Goal: Task Accomplishment & Management: Complete application form

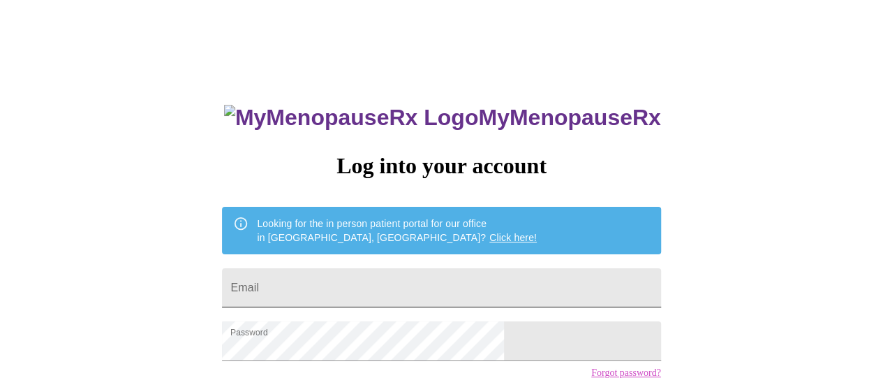
click at [350, 271] on input "Email" at bounding box center [441, 287] width 438 height 39
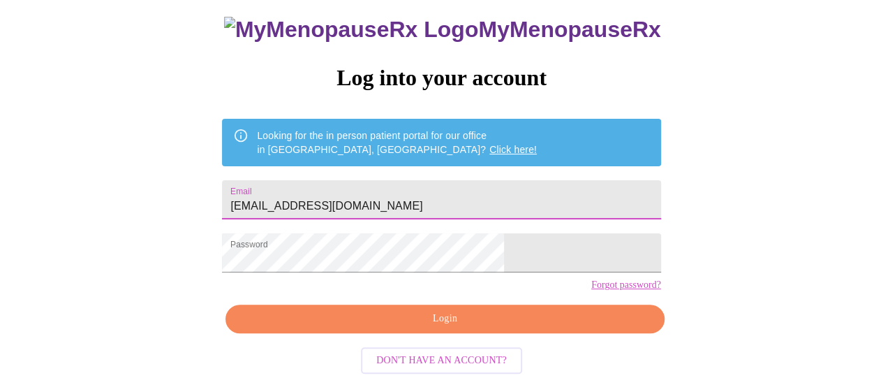
type input "[EMAIL_ADDRESS][DOMAIN_NAME]"
click at [552, 327] on span "Login" at bounding box center [444, 318] width 406 height 17
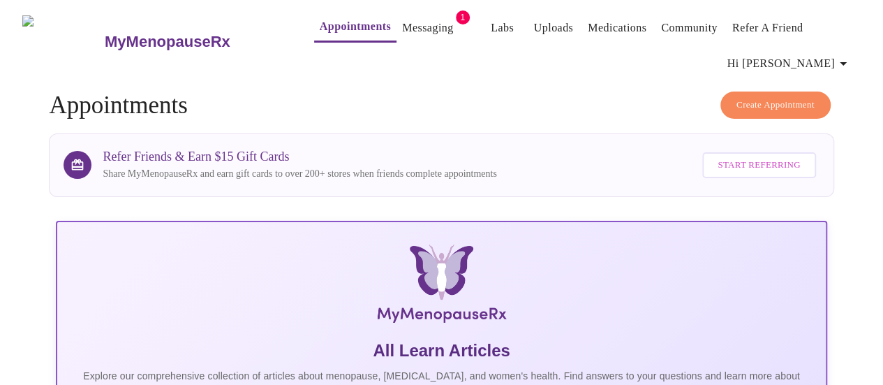
click at [405, 26] on link "Messaging" at bounding box center [427, 28] width 51 height 20
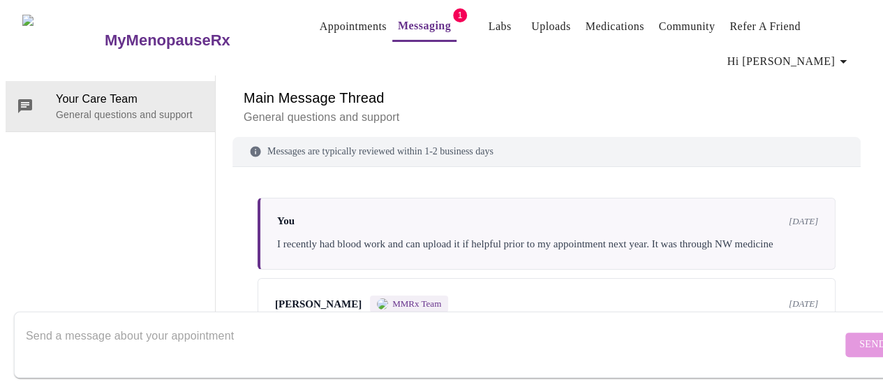
click at [331, 27] on link "Appointments" at bounding box center [353, 27] width 67 height 20
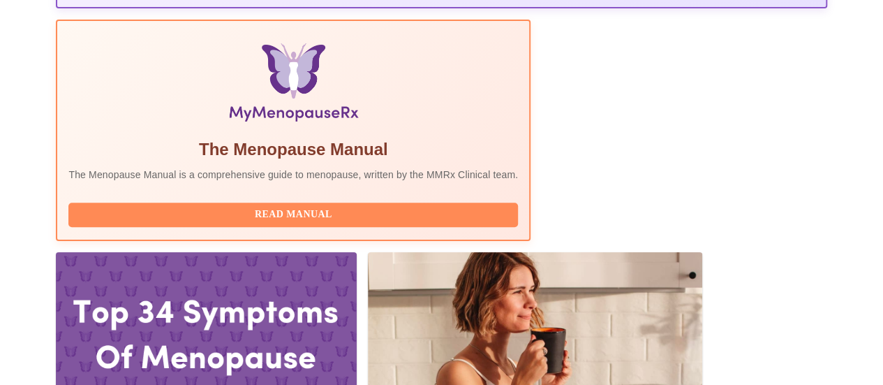
scroll to position [431, 0]
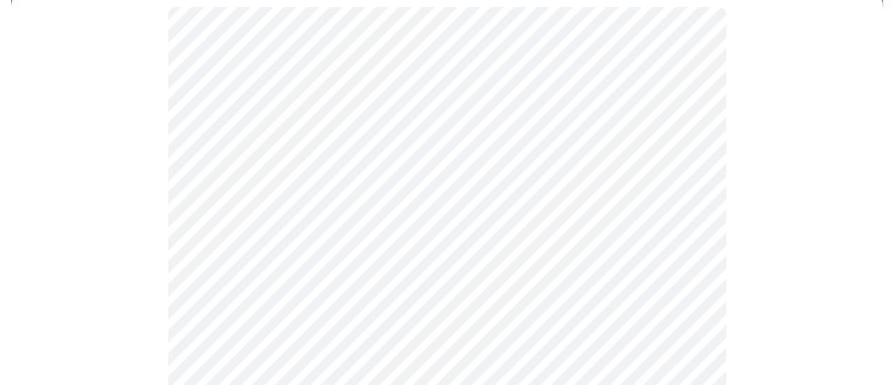
scroll to position [147, 0]
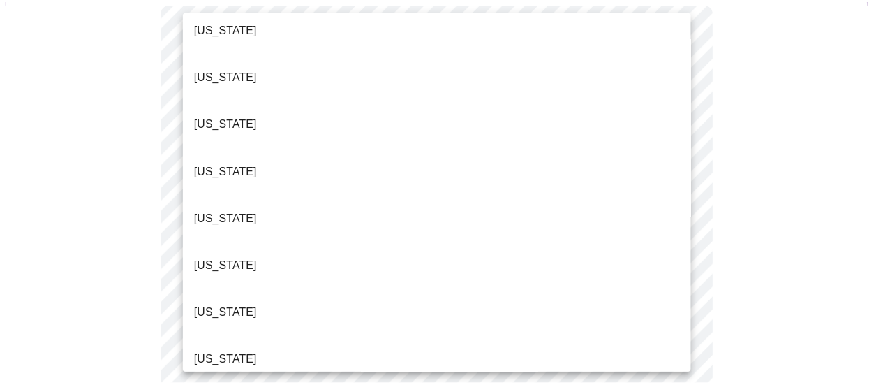
scroll to position [163, 0]
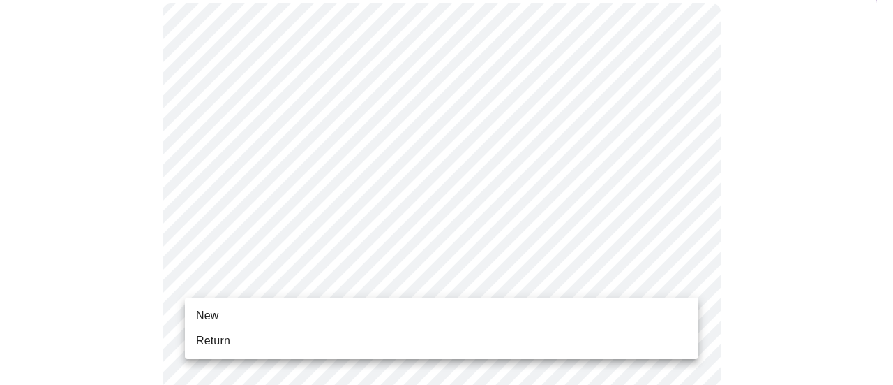
click at [327, 337] on li "Return" at bounding box center [442, 340] width 514 height 25
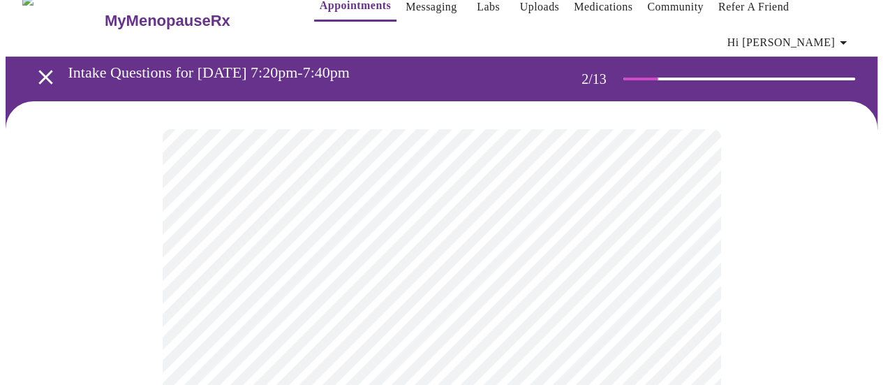
scroll to position [57, 0]
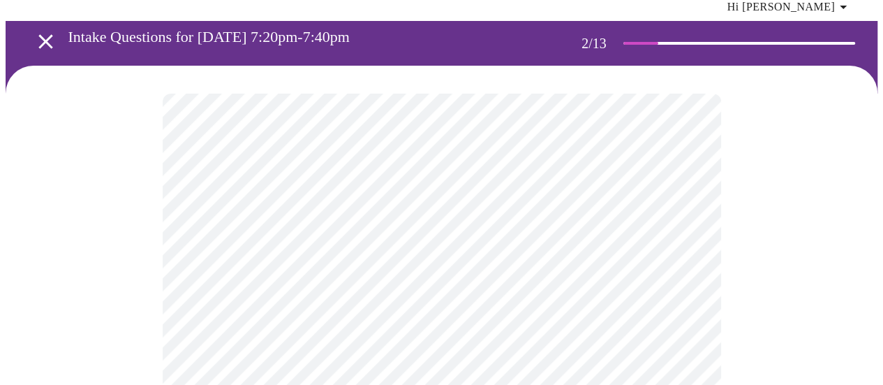
click at [679, 257] on body "MyMenopauseRx Appointments Messaging Labs Uploads Medications Community Refer a…" at bounding box center [442, 378] width 872 height 858
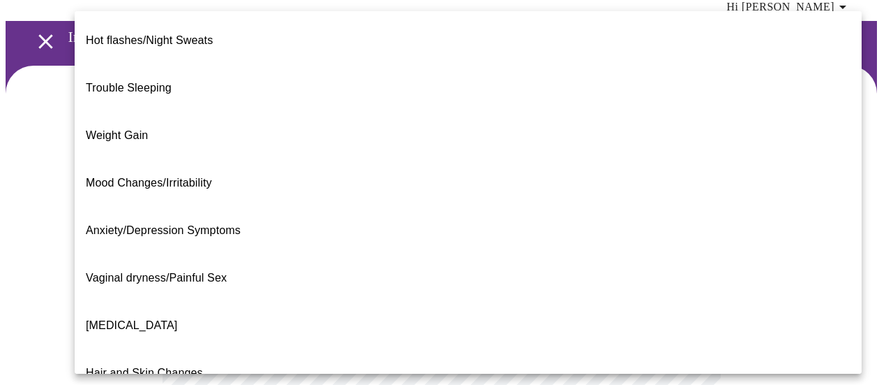
click at [123, 129] on span "Weight Gain" at bounding box center [117, 135] width 62 height 12
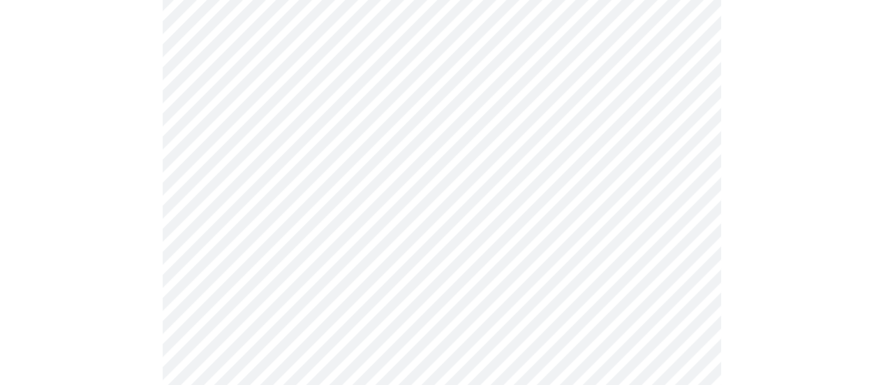
scroll to position [203, 0]
click at [668, 250] on body "MyMenopauseRx Appointments Messaging Labs Uploads Medications Community Refer a…" at bounding box center [442, 226] width 872 height 849
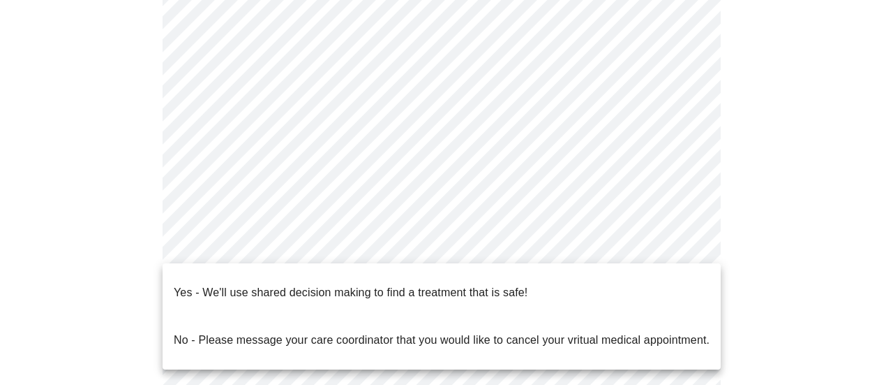
click at [547, 286] on li "Yes - We'll use shared decision making to find a treatment that is safe!" at bounding box center [442, 292] width 558 height 47
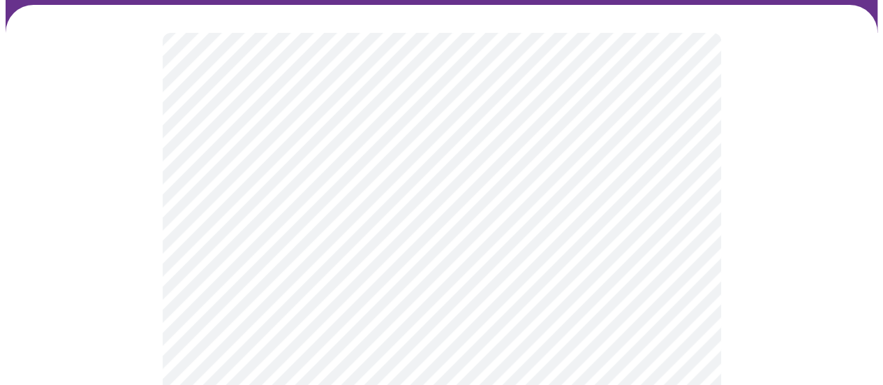
scroll to position [126, 0]
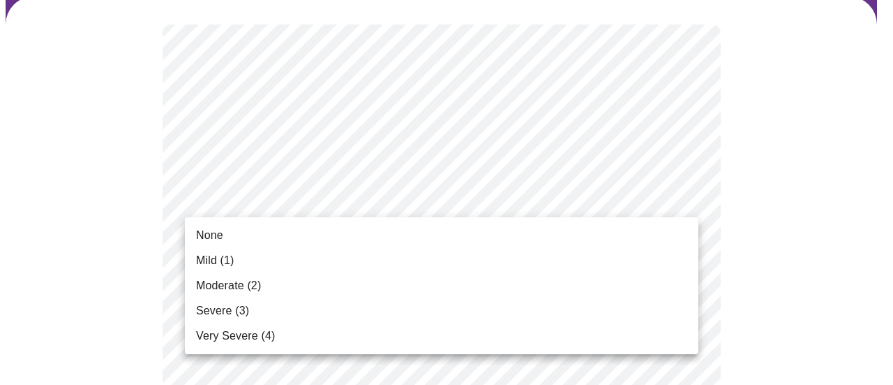
click at [655, 267] on li "Mild (1)" at bounding box center [442, 260] width 514 height 25
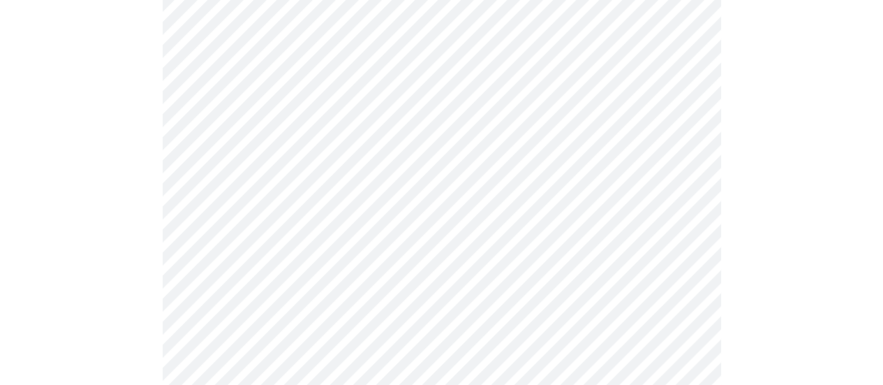
scroll to position [199, 0]
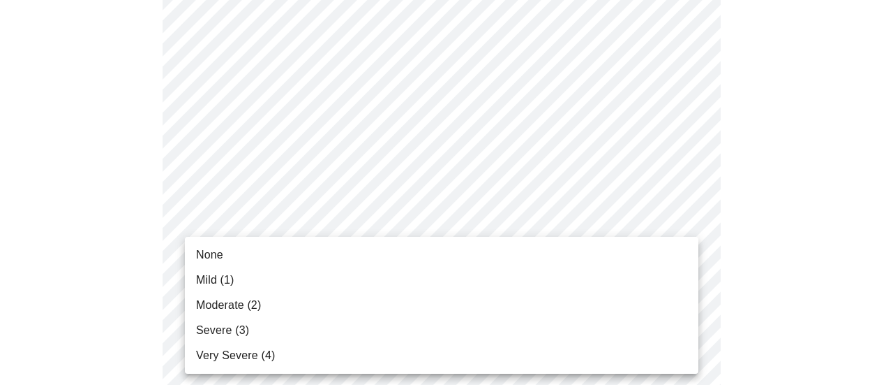
click at [657, 292] on li "Mild (1)" at bounding box center [442, 279] width 514 height 25
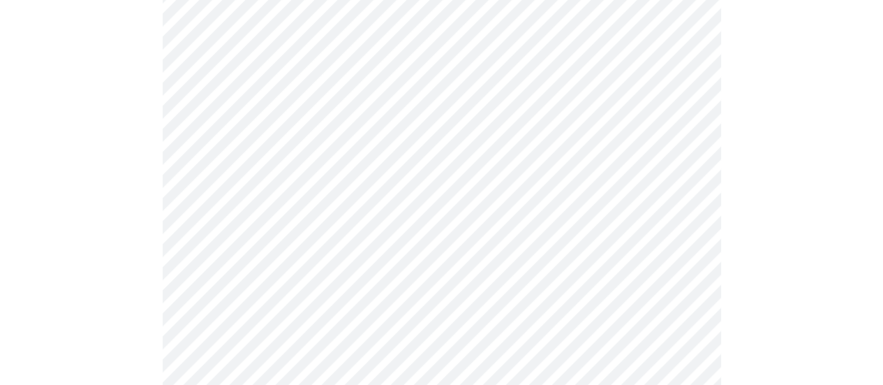
scroll to position [316, 0]
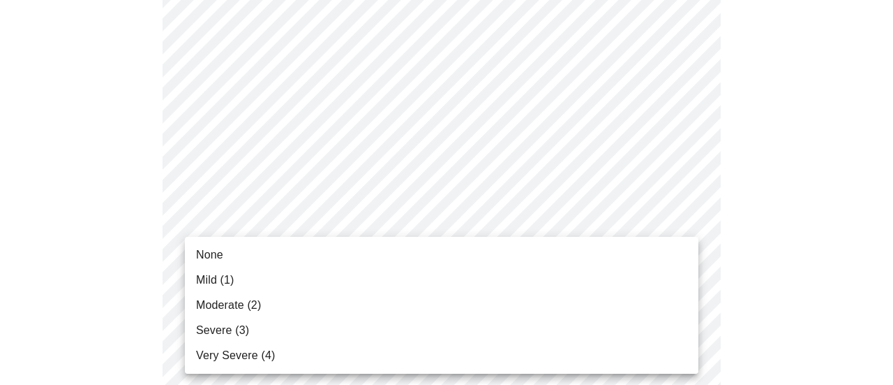
click at [607, 265] on li "None" at bounding box center [442, 254] width 514 height 25
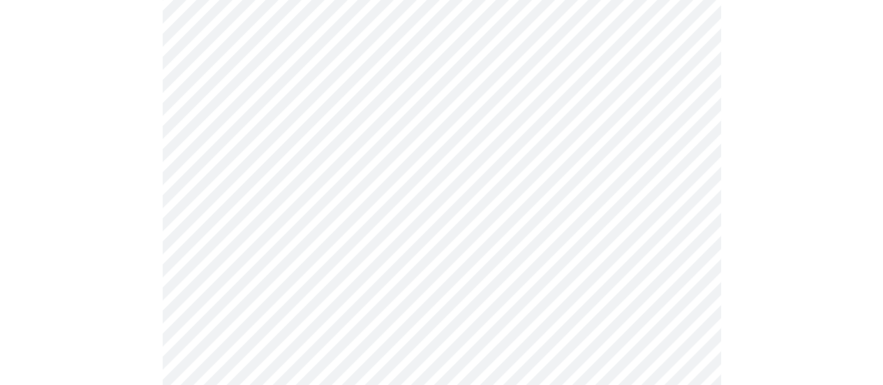
scroll to position [422, 0]
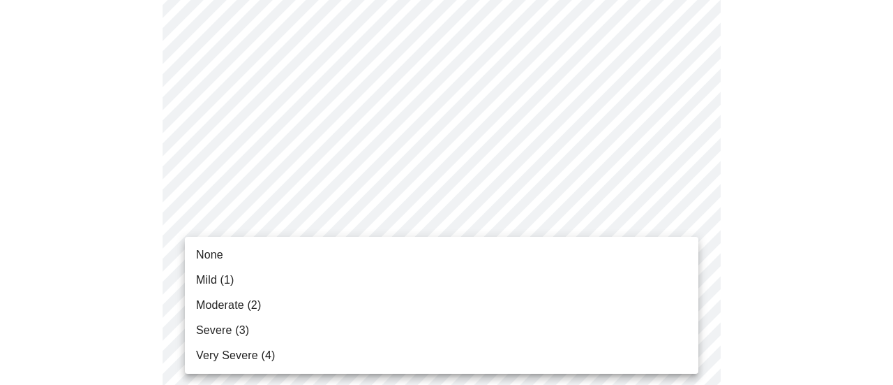
click at [581, 248] on li "None" at bounding box center [442, 254] width 514 height 25
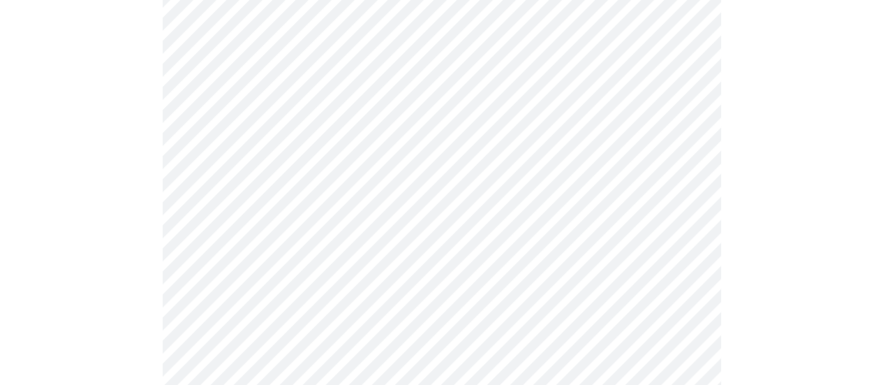
scroll to position [561, 0]
click at [602, 200] on body "MyMenopauseRx Appointments Messaging Labs Uploads Medications Community Refer a…" at bounding box center [442, 343] width 872 height 1798
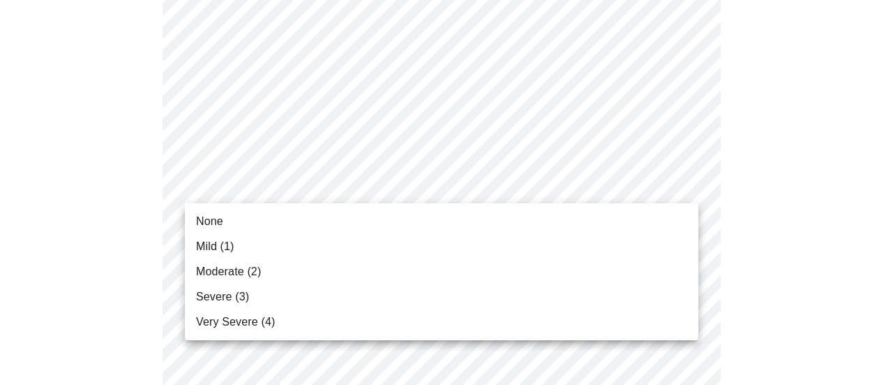
click at [586, 219] on li "None" at bounding box center [442, 221] width 514 height 25
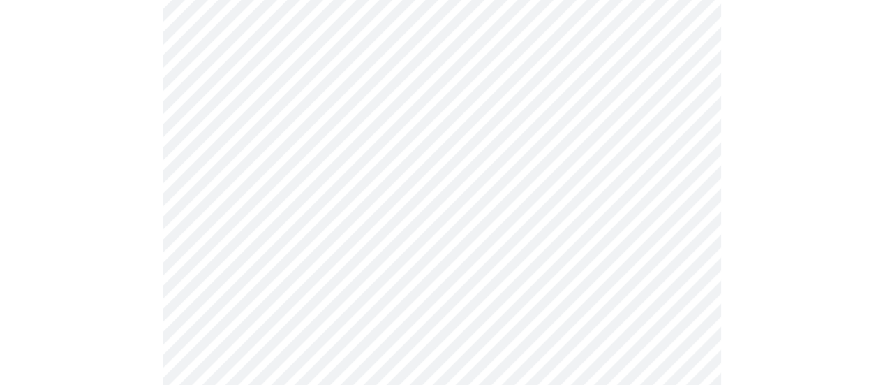
scroll to position [658, 0]
click at [621, 184] on body "MyMenopauseRx Appointments Messaging Labs Uploads Medications Community Refer a…" at bounding box center [442, 236] width 872 height 1778
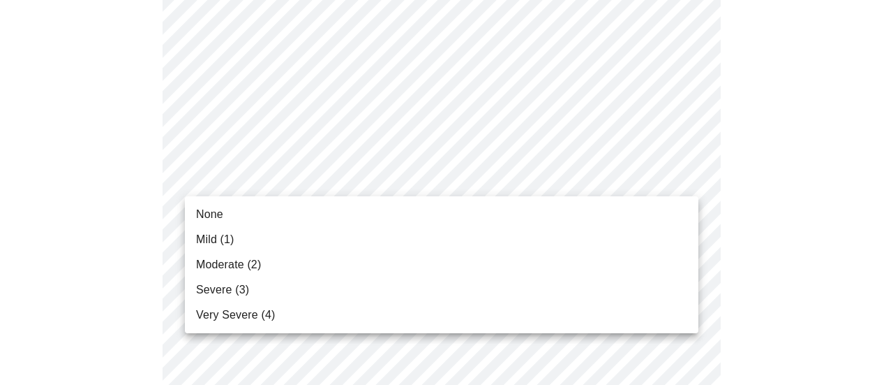
click at [593, 216] on li "None" at bounding box center [442, 214] width 514 height 25
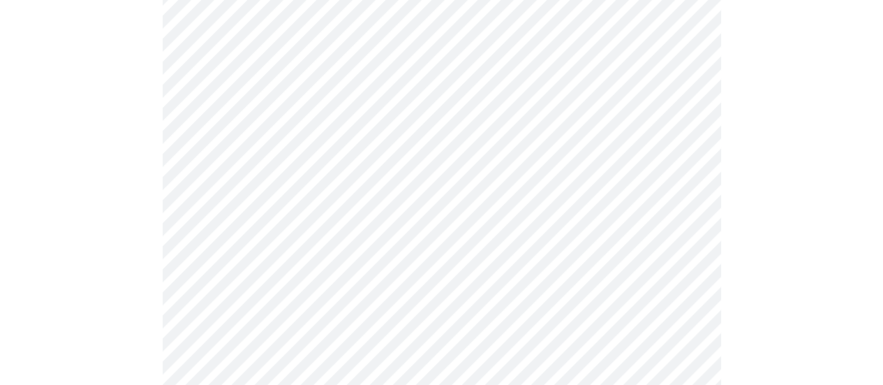
scroll to position [766, 0]
click at [617, 195] on body "MyMenopauseRx Appointments Messaging Labs Uploads Medications Community Refer a…" at bounding box center [442, 119] width 872 height 1759
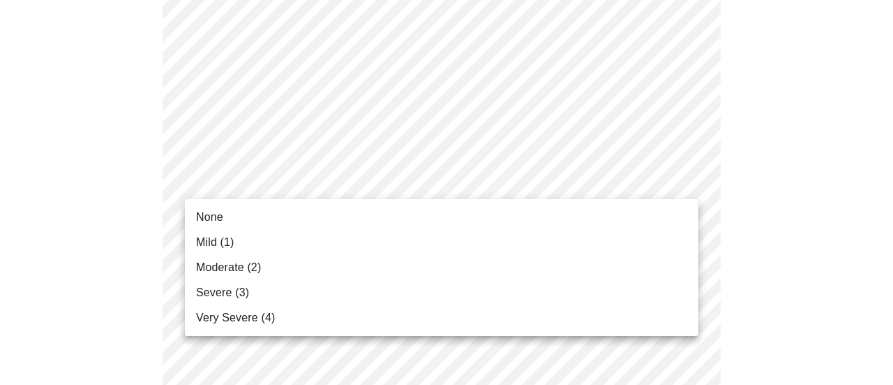
click at [592, 250] on li "Mild (1)" at bounding box center [442, 242] width 514 height 25
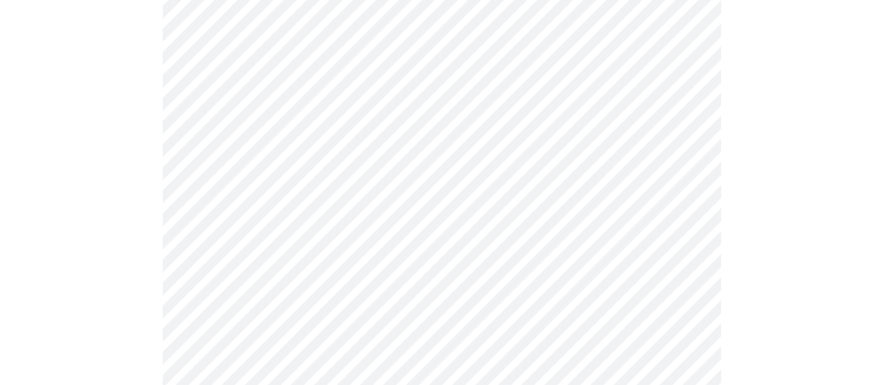
scroll to position [866, 0]
click at [623, 200] on body "MyMenopauseRx Appointments Messaging Labs Uploads Medications Community Refer a…" at bounding box center [442, 9] width 872 height 1739
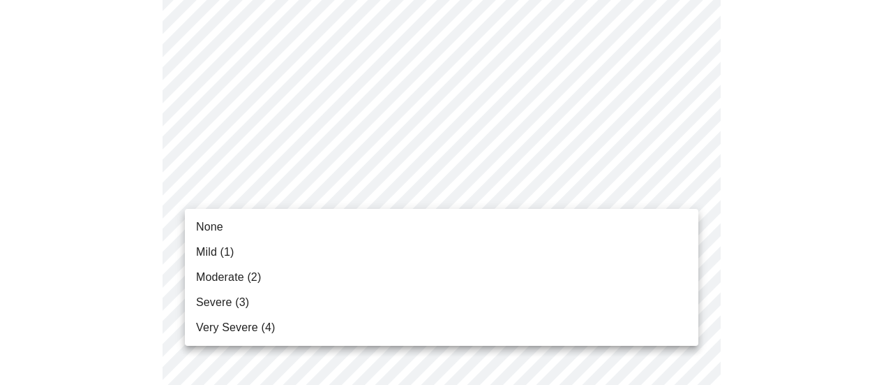
click at [598, 253] on li "Mild (1)" at bounding box center [442, 251] width 514 height 25
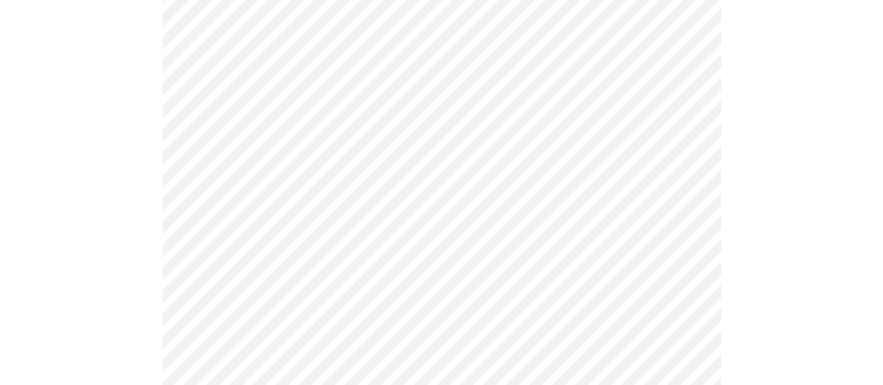
scroll to position [968, 0]
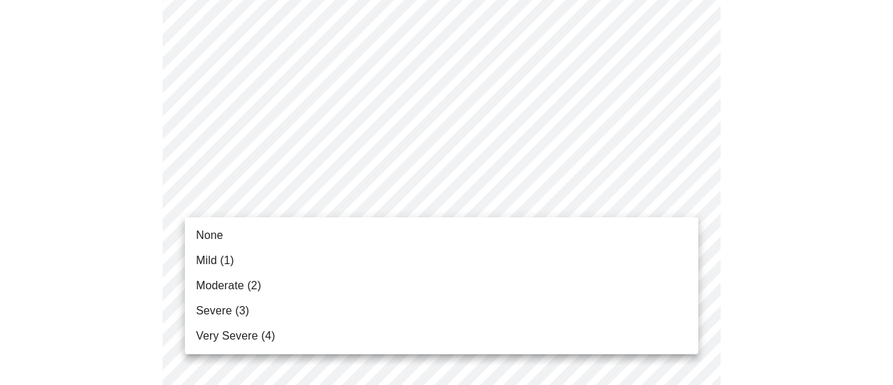
click at [593, 267] on li "Mild (1)" at bounding box center [442, 260] width 514 height 25
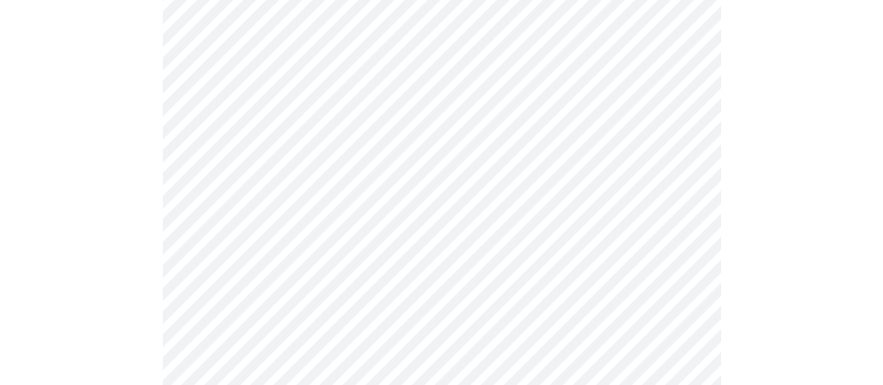
scroll to position [1087, 0]
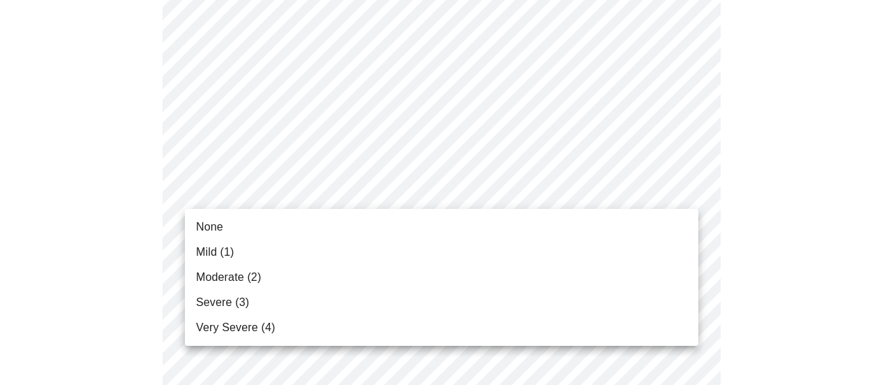
click at [600, 234] on li "None" at bounding box center [442, 226] width 514 height 25
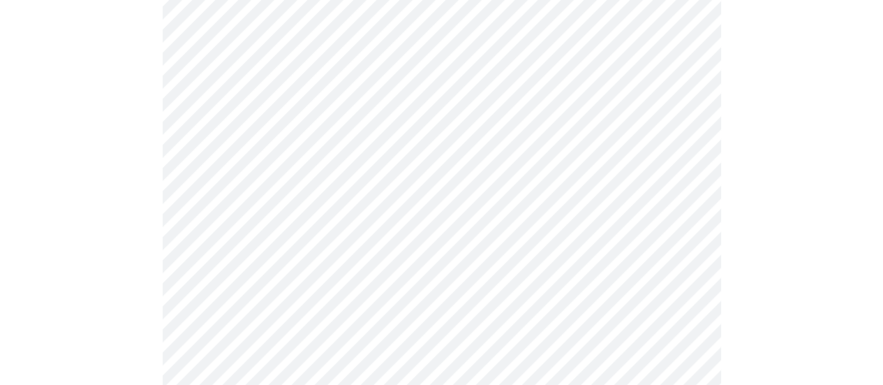
scroll to position [1192, 0]
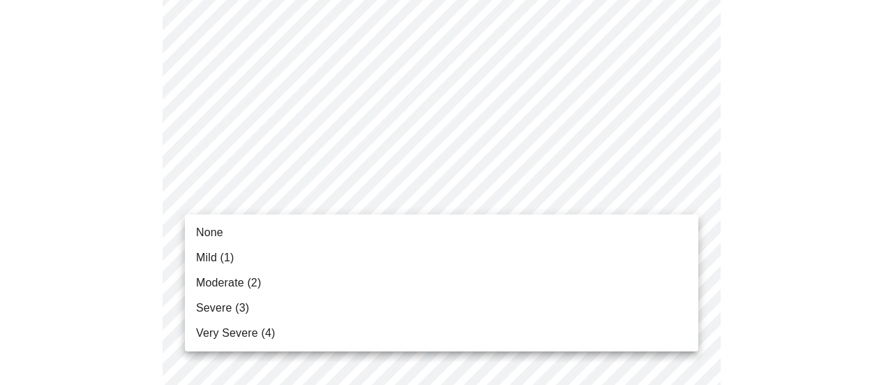
click at [597, 232] on li "None" at bounding box center [442, 232] width 514 height 25
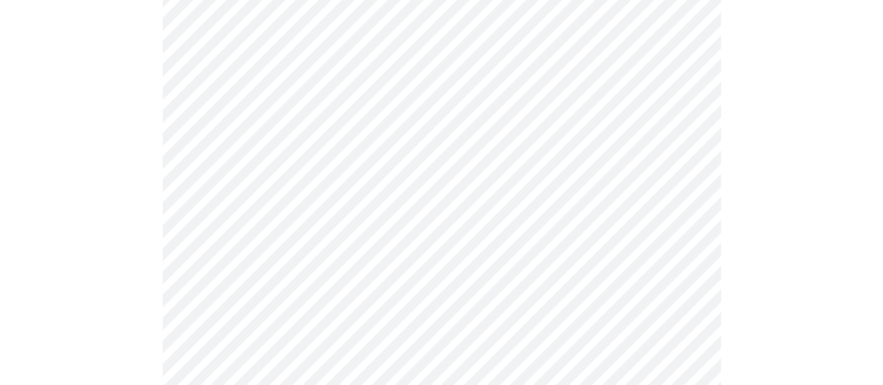
scroll to position [743, 0]
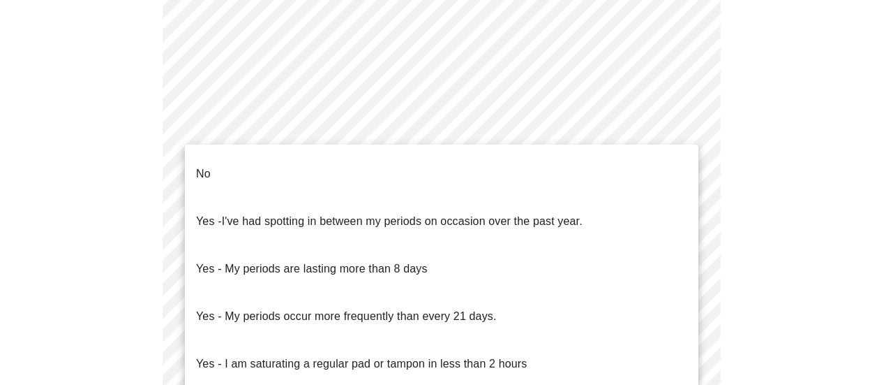
click at [639, 158] on li "No" at bounding box center [442, 173] width 514 height 47
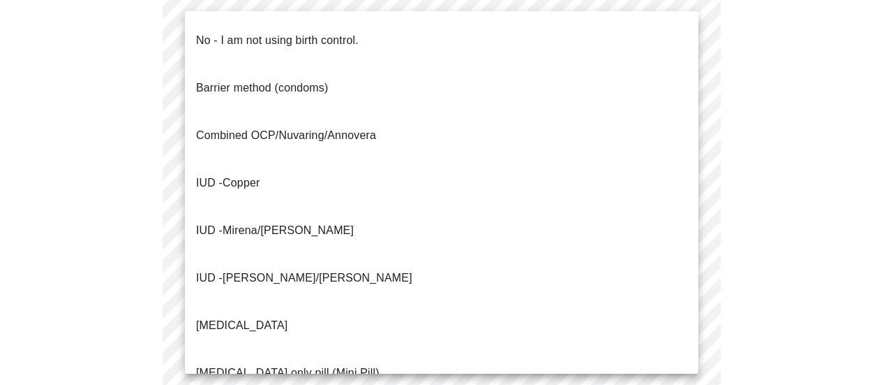
click at [641, 32] on li "No - I am not using birth control." at bounding box center [442, 40] width 514 height 47
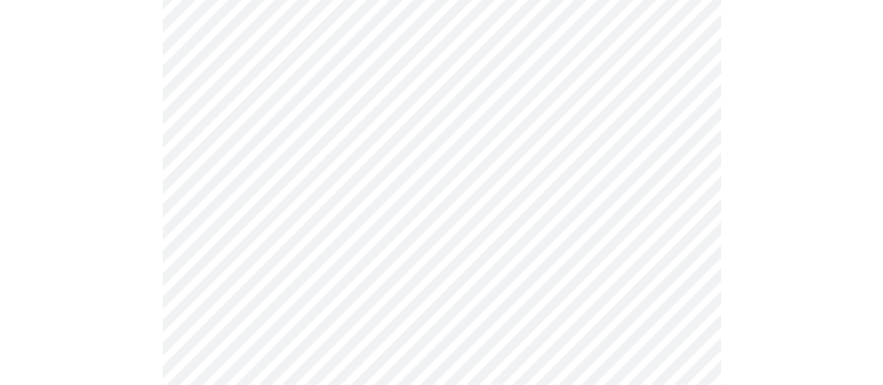
scroll to position [851, 0]
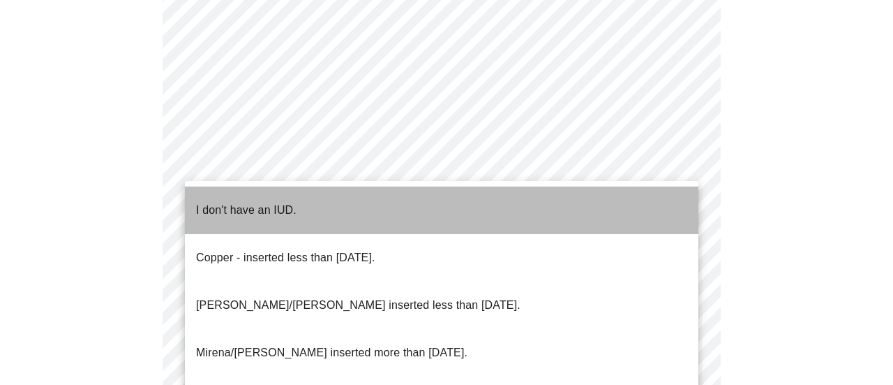
click at [615, 202] on li "I don't have an IUD." at bounding box center [442, 209] width 514 height 47
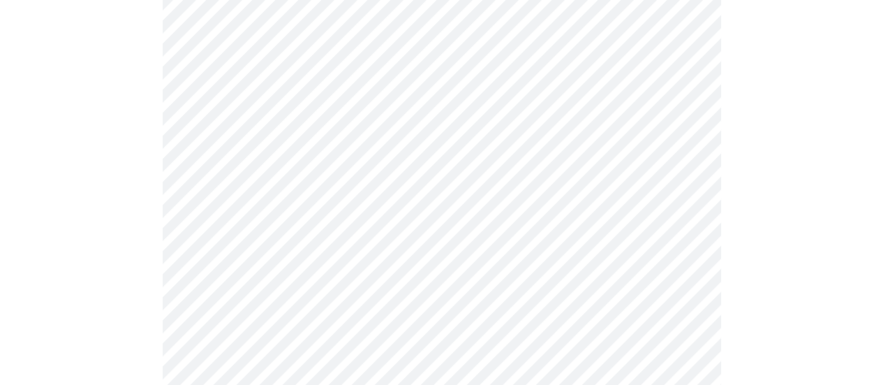
scroll to position [958, 0]
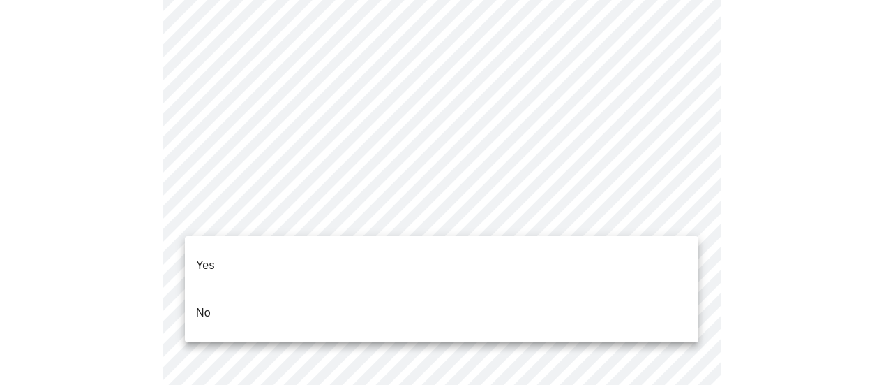
click at [645, 254] on li "Yes" at bounding box center [442, 264] width 514 height 47
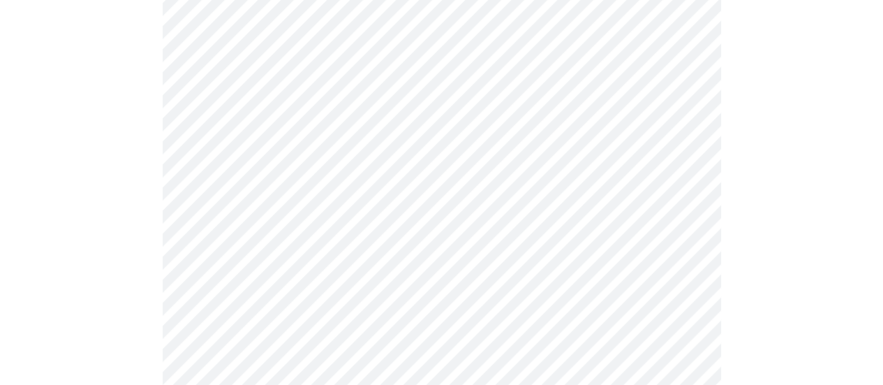
scroll to position [311, 0]
click at [665, 187] on body "MyMenopauseRx Appointments Messaging Labs Uploads Medications Community Refer a…" at bounding box center [442, 219] width 872 height 1051
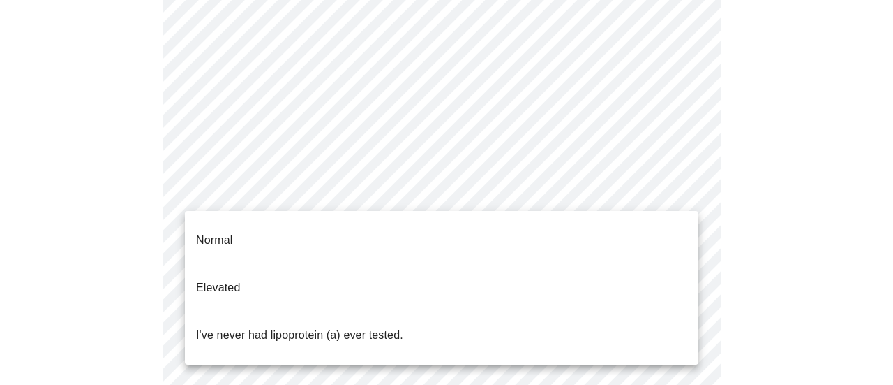
click at [648, 311] on li "I've never had lipoprotein (a) ever tested." at bounding box center [442, 334] width 514 height 47
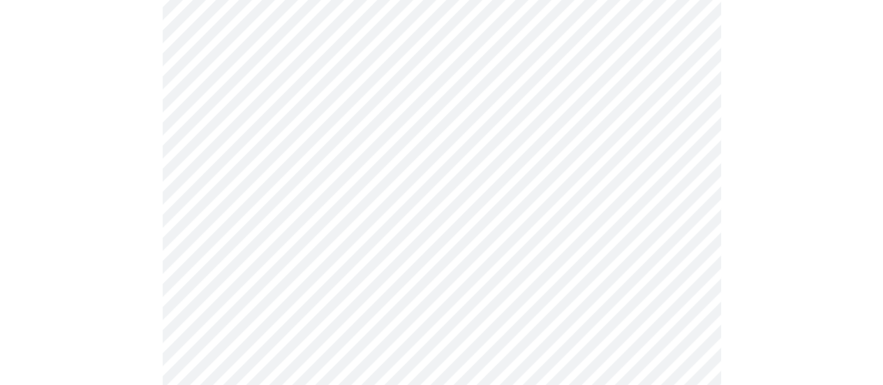
scroll to position [3723, 0]
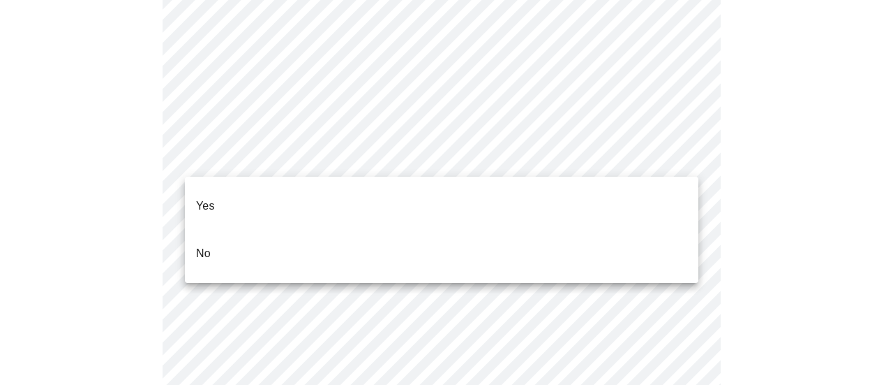
click at [574, 239] on li "No" at bounding box center [442, 253] width 514 height 47
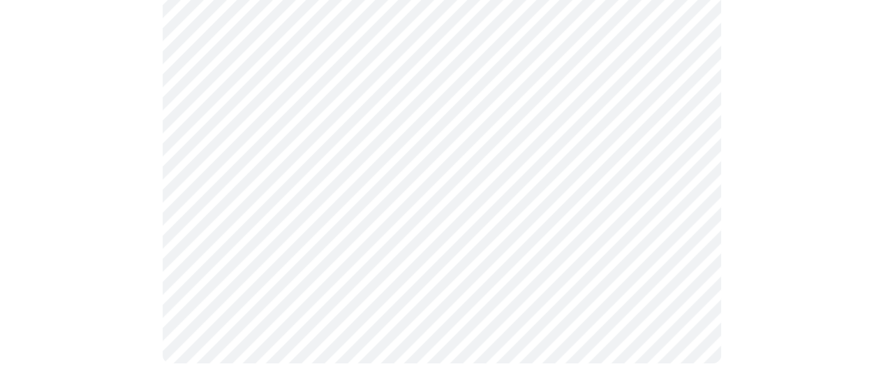
scroll to position [0, 0]
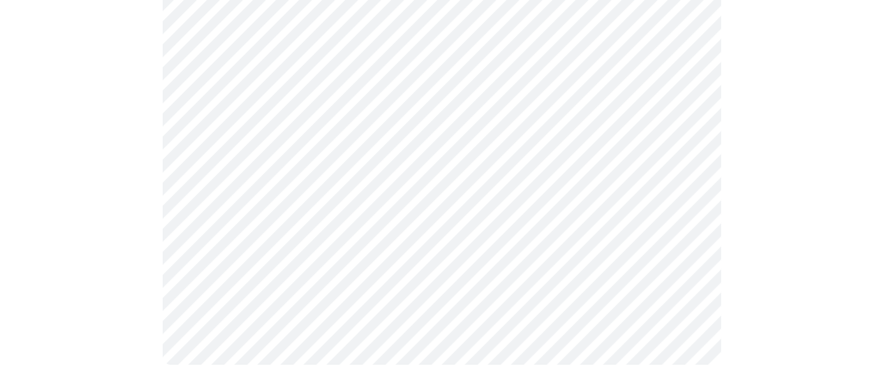
scroll to position [937, 0]
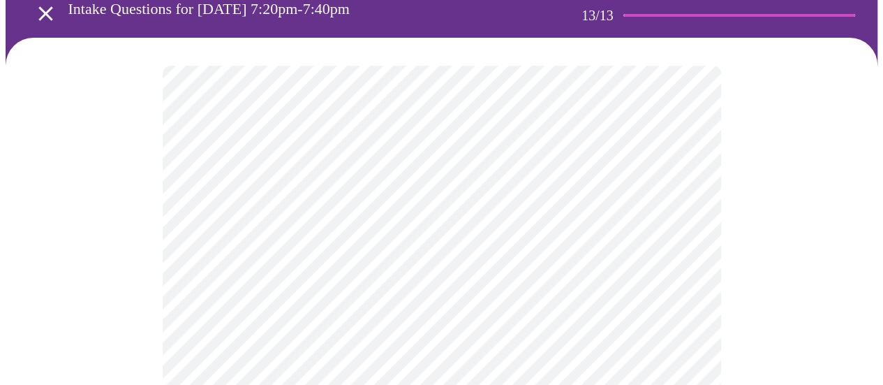
scroll to position [88, 0]
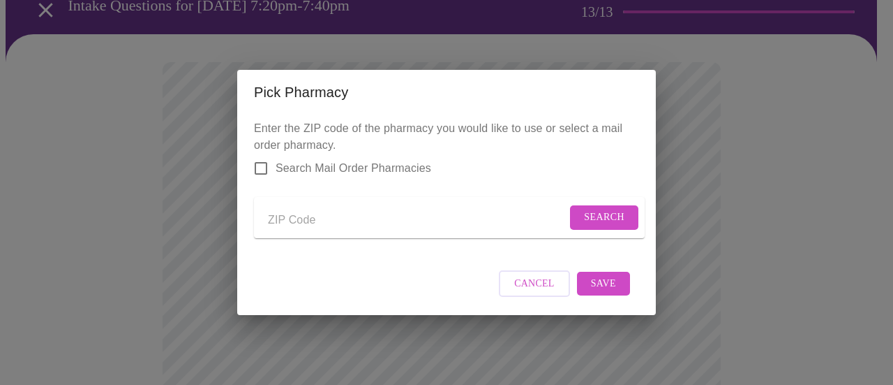
click at [530, 292] on span "Cancel" at bounding box center [534, 283] width 40 height 17
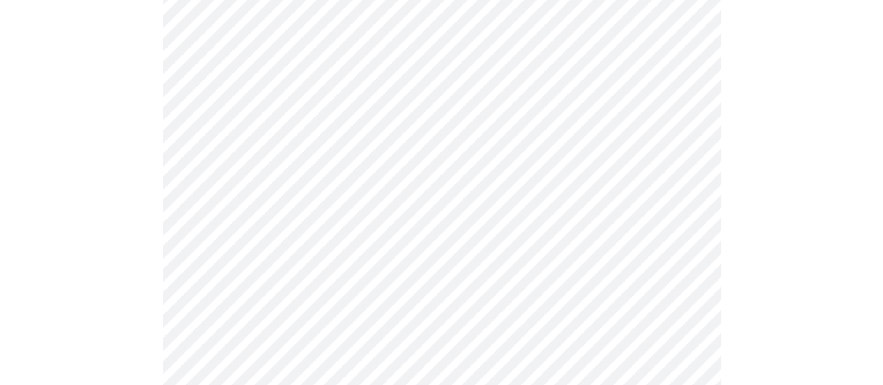
scroll to position [832, 0]
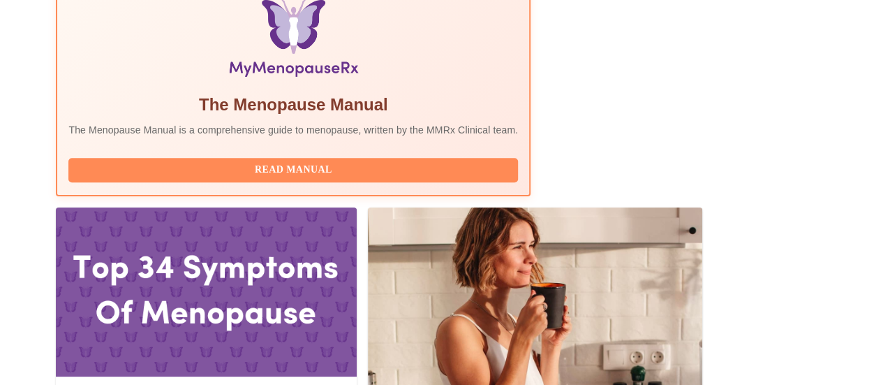
scroll to position [490, 0]
